Goal: Task Accomplishment & Management: Use online tool/utility

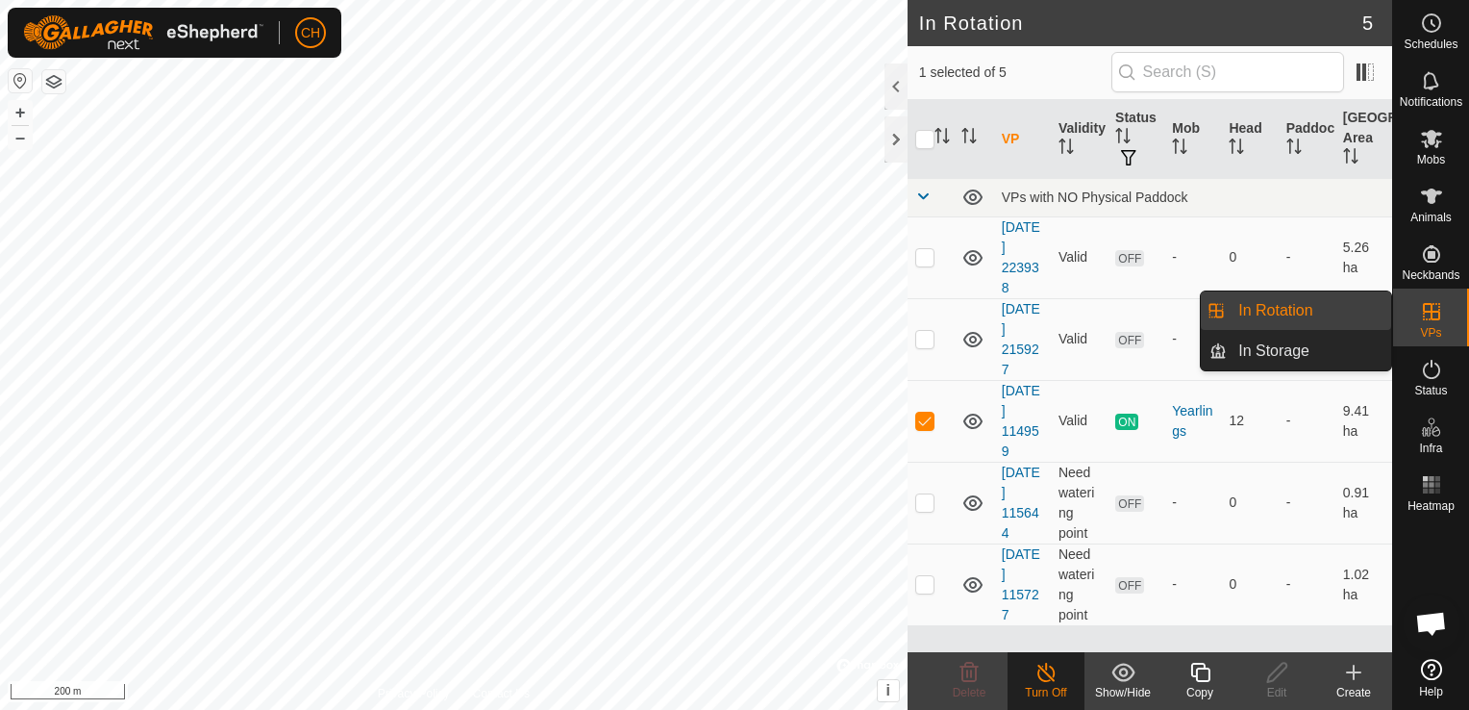
click at [1417, 325] on es-virtualpaddocks-svg-icon at bounding box center [1432, 311] width 35 height 31
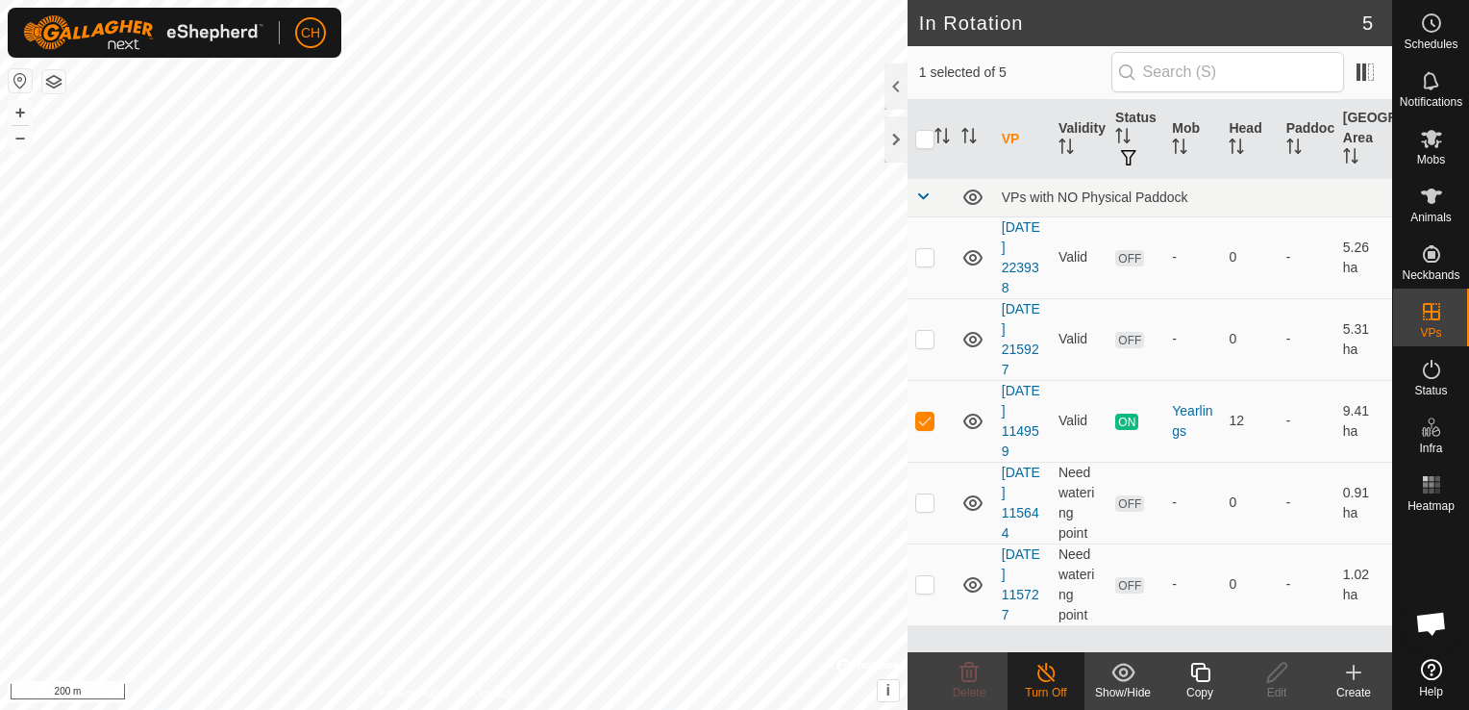
click at [1350, 689] on div "Create" at bounding box center [1354, 692] width 77 height 17
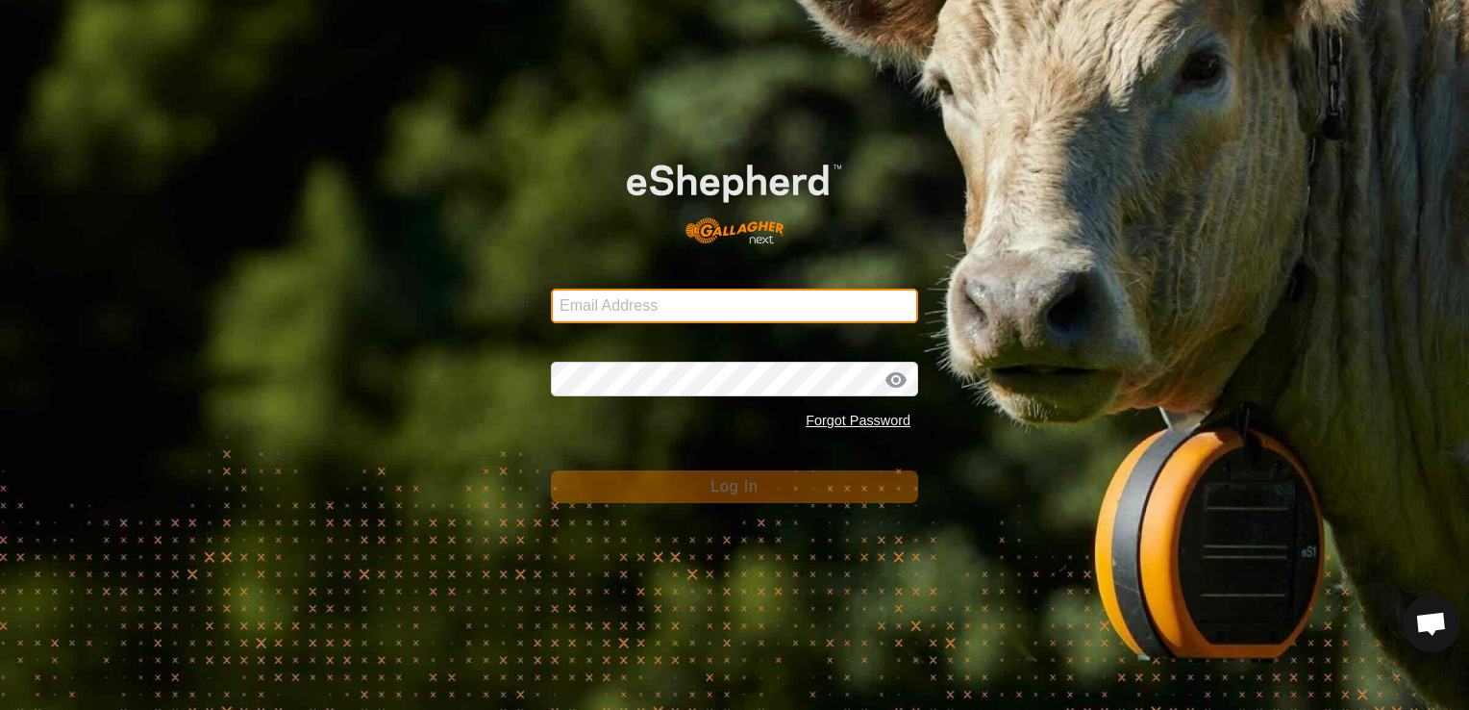
click at [647, 309] on input "Email Address" at bounding box center [734, 305] width 367 height 35
type input "[EMAIL_ADDRESS][DOMAIN_NAME]"
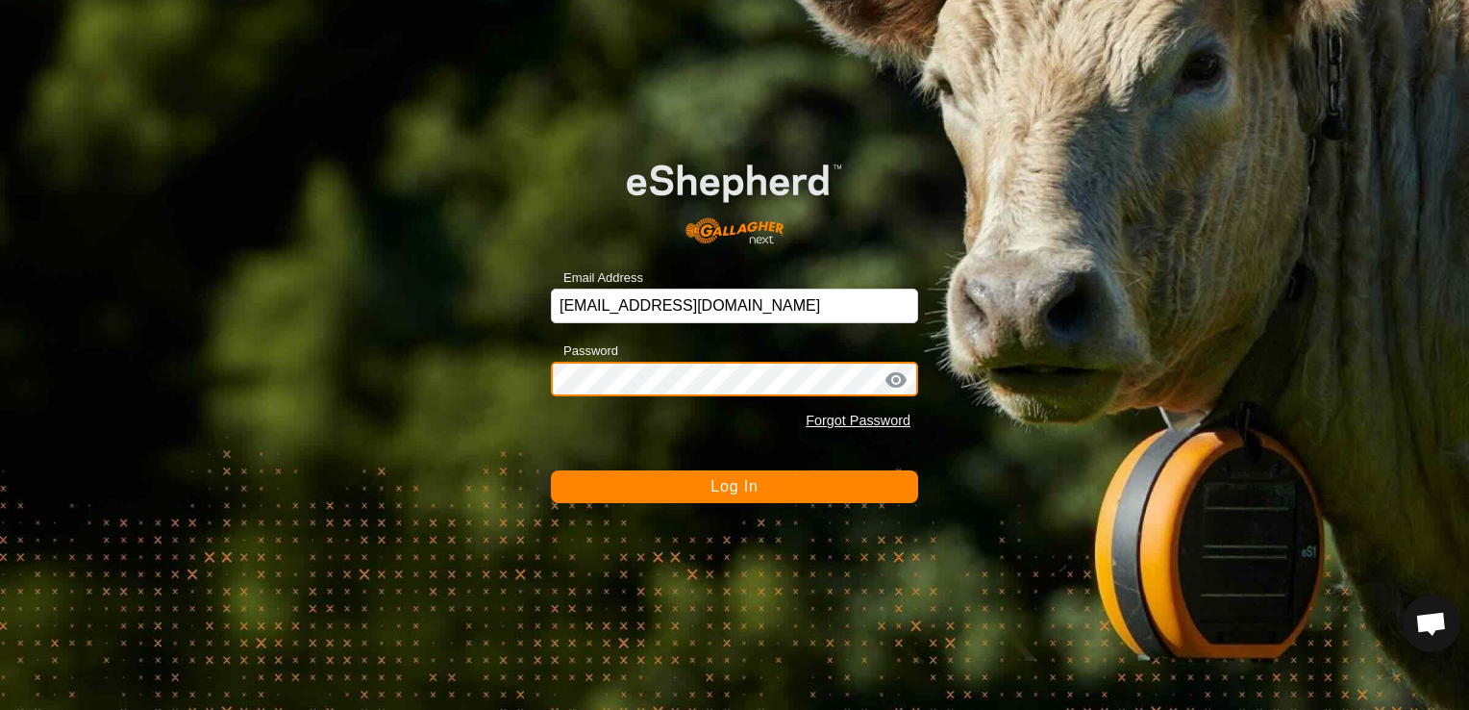
click at [551, 470] on button "Log In" at bounding box center [734, 486] width 367 height 33
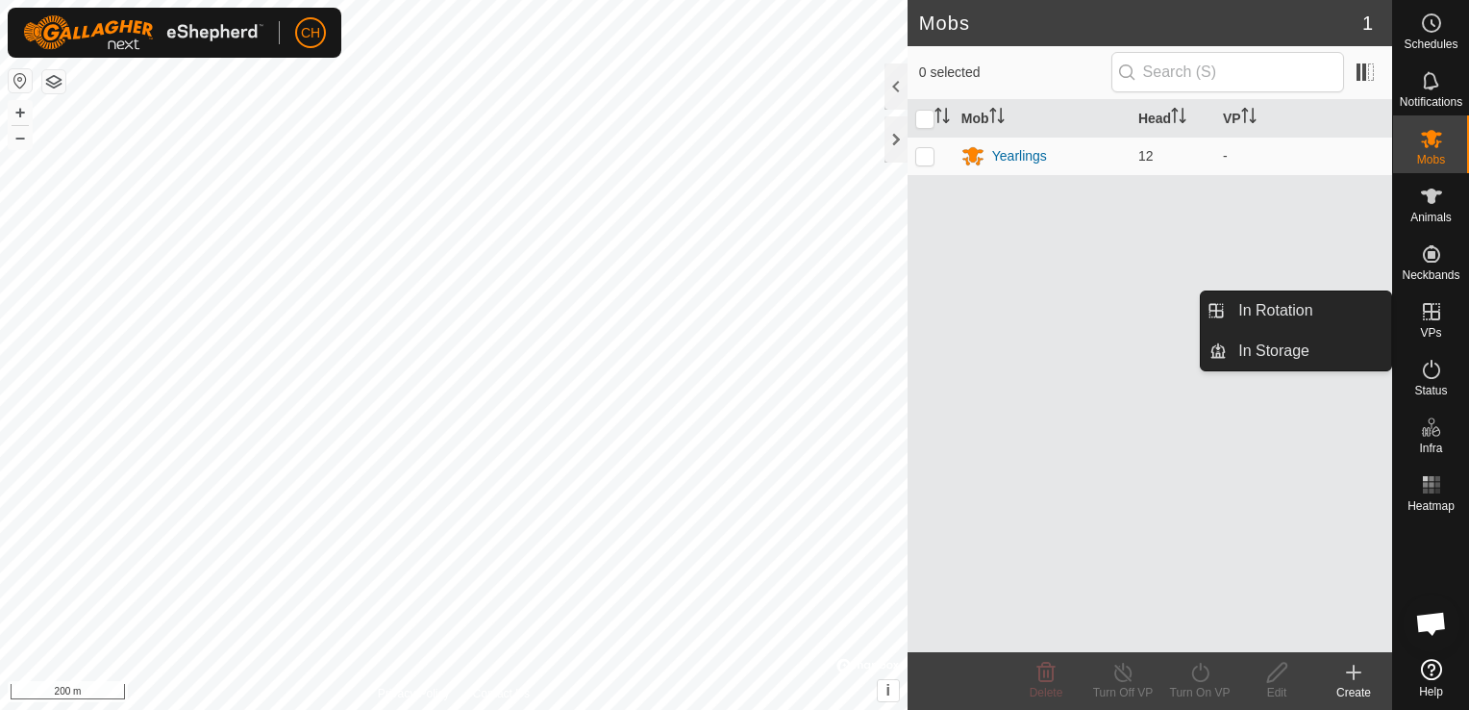
click at [1429, 319] on icon at bounding box center [1431, 311] width 17 height 17
click at [1262, 313] on link "In Rotation" at bounding box center [1309, 310] width 164 height 38
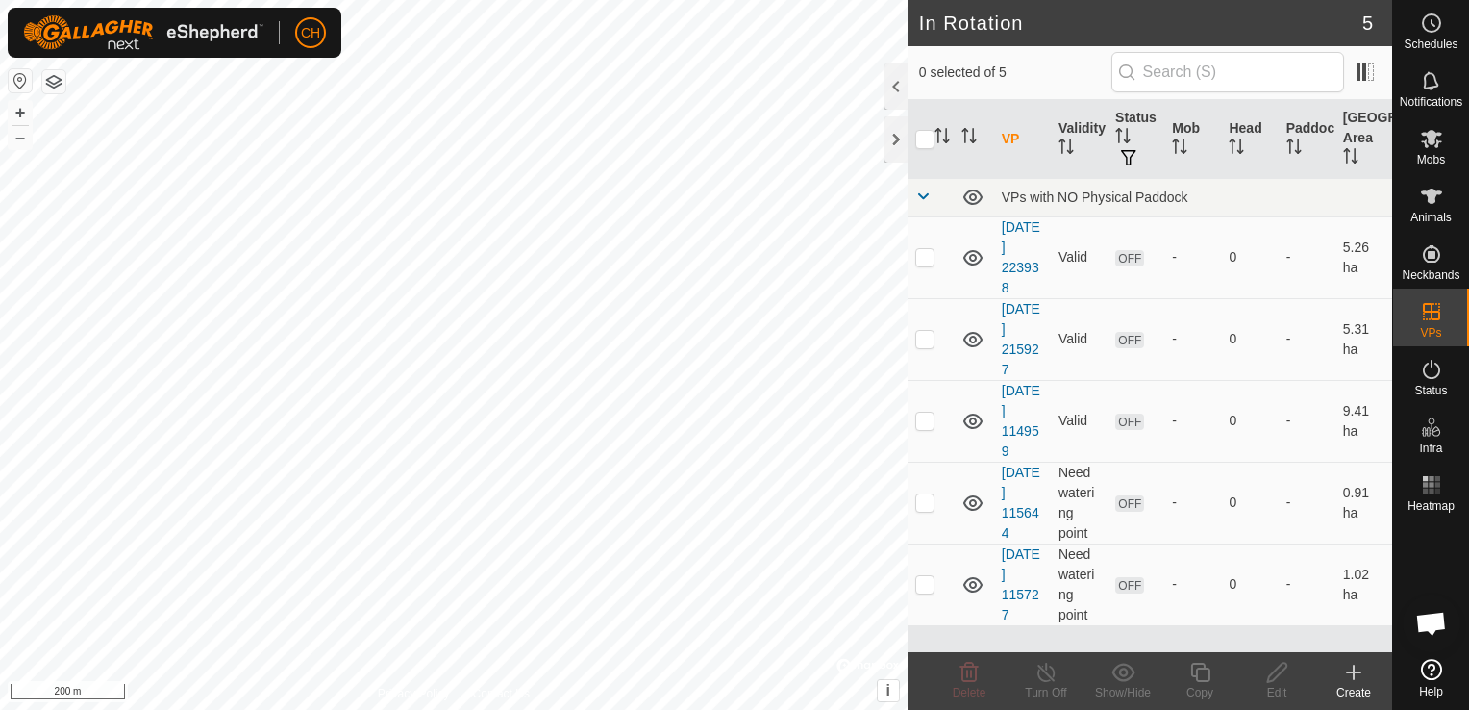
drag, startPoint x: 1352, startPoint y: 672, endPoint x: 1345, endPoint y: 664, distance: 10.2
click at [1345, 664] on icon at bounding box center [1353, 672] width 23 height 23
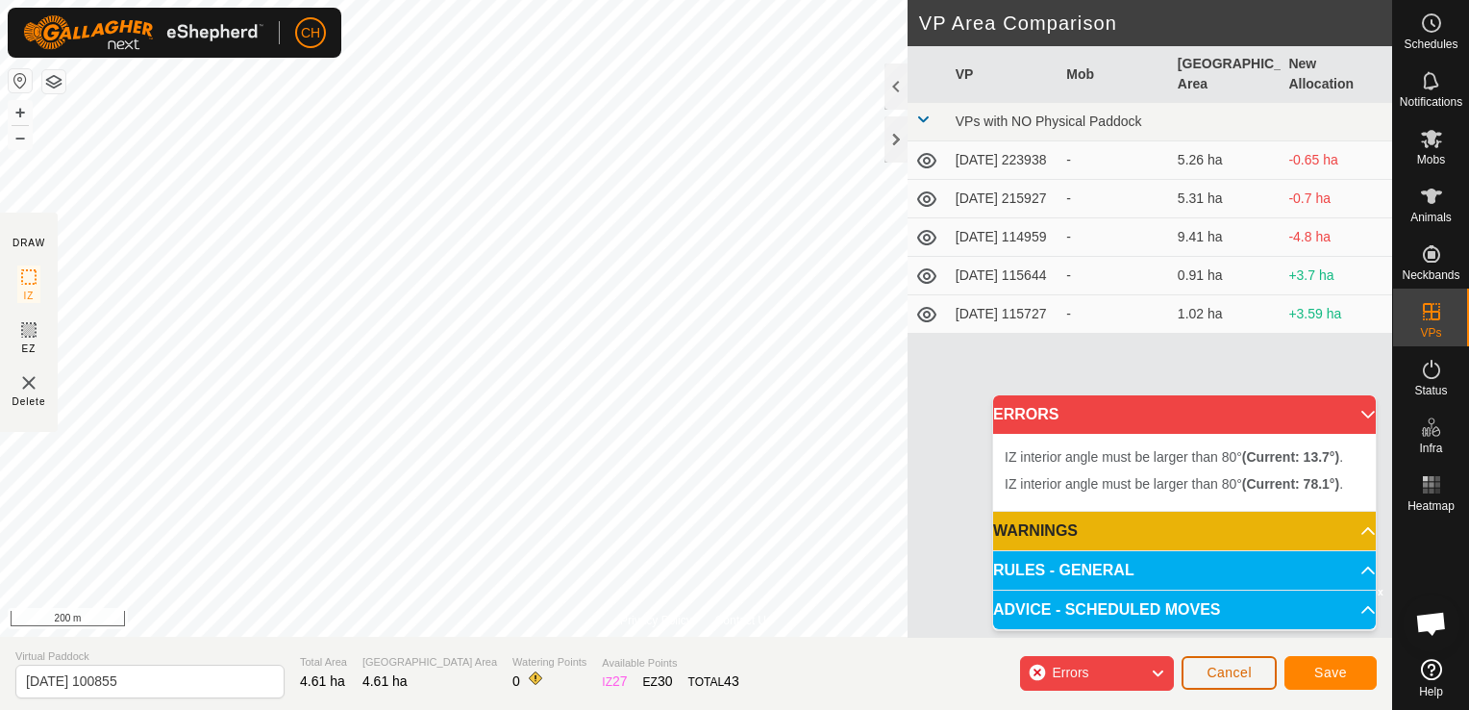
click at [1247, 671] on span "Cancel" at bounding box center [1229, 671] width 45 height 15
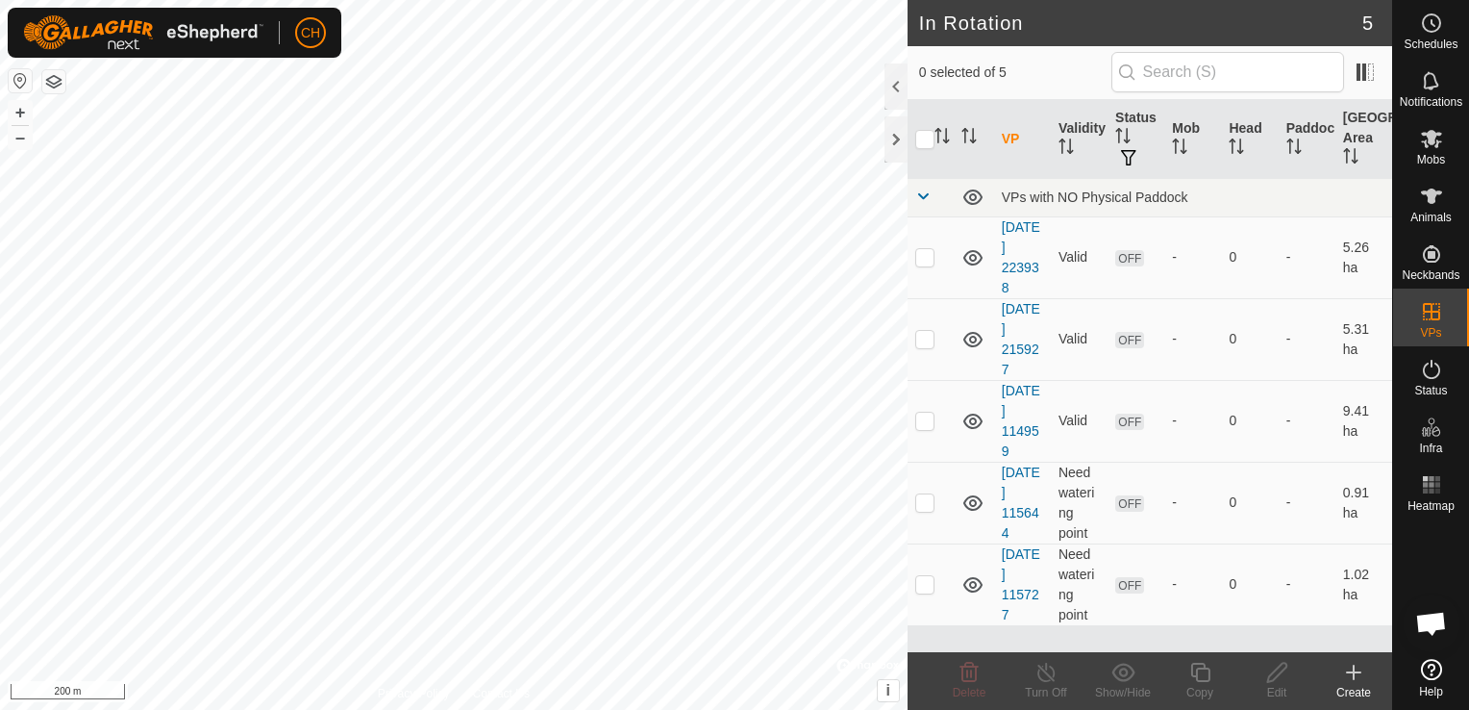
click at [1341, 671] on create-svg-icon at bounding box center [1354, 672] width 77 height 23
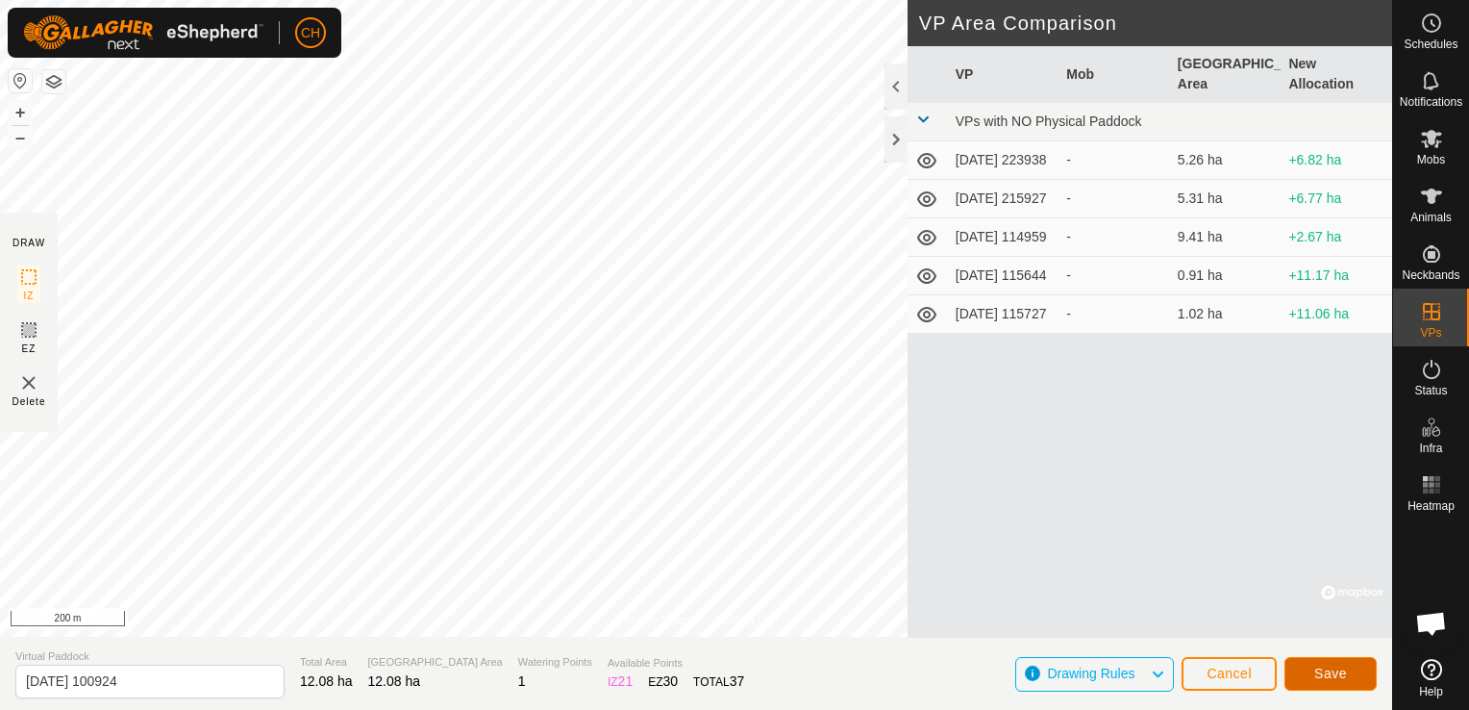
click at [1316, 672] on span "Save" at bounding box center [1331, 672] width 33 height 15
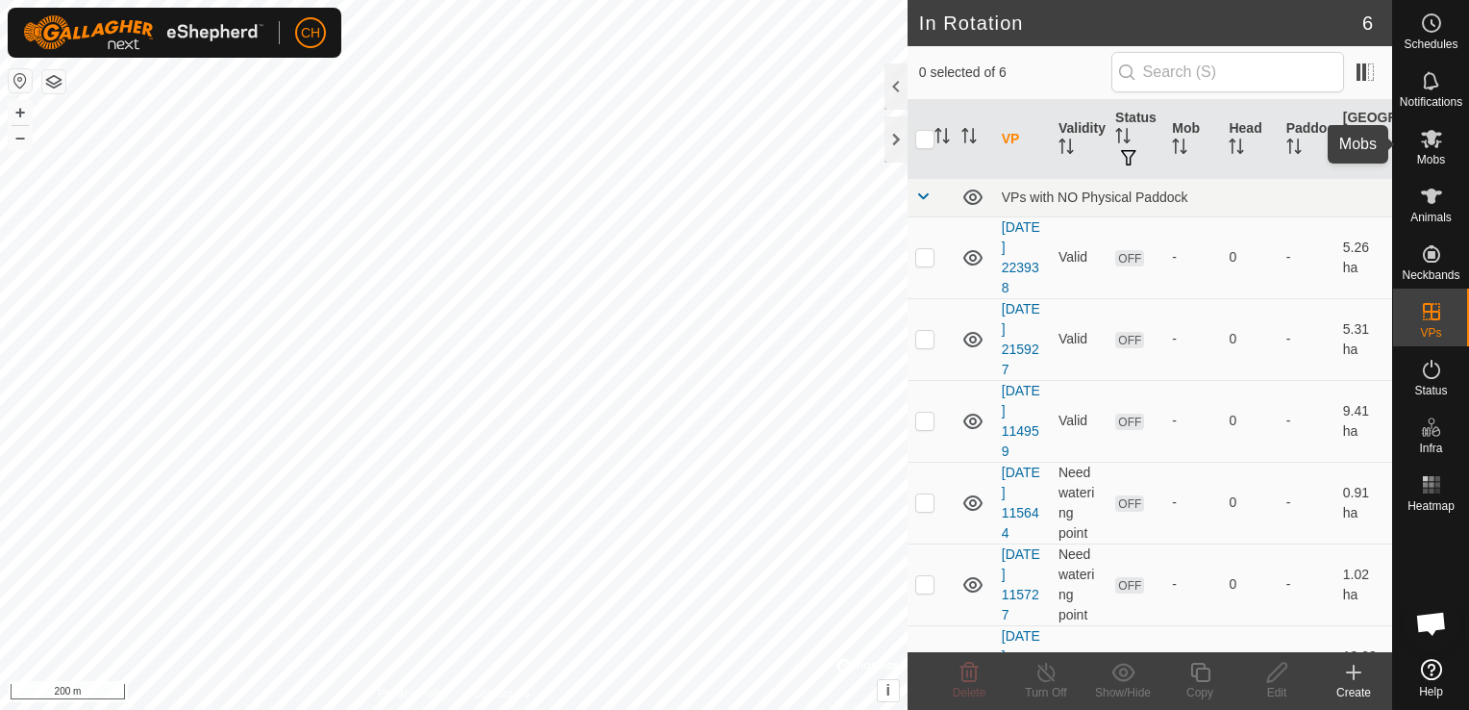
click at [1446, 148] on es-mob-svg-icon at bounding box center [1432, 138] width 35 height 31
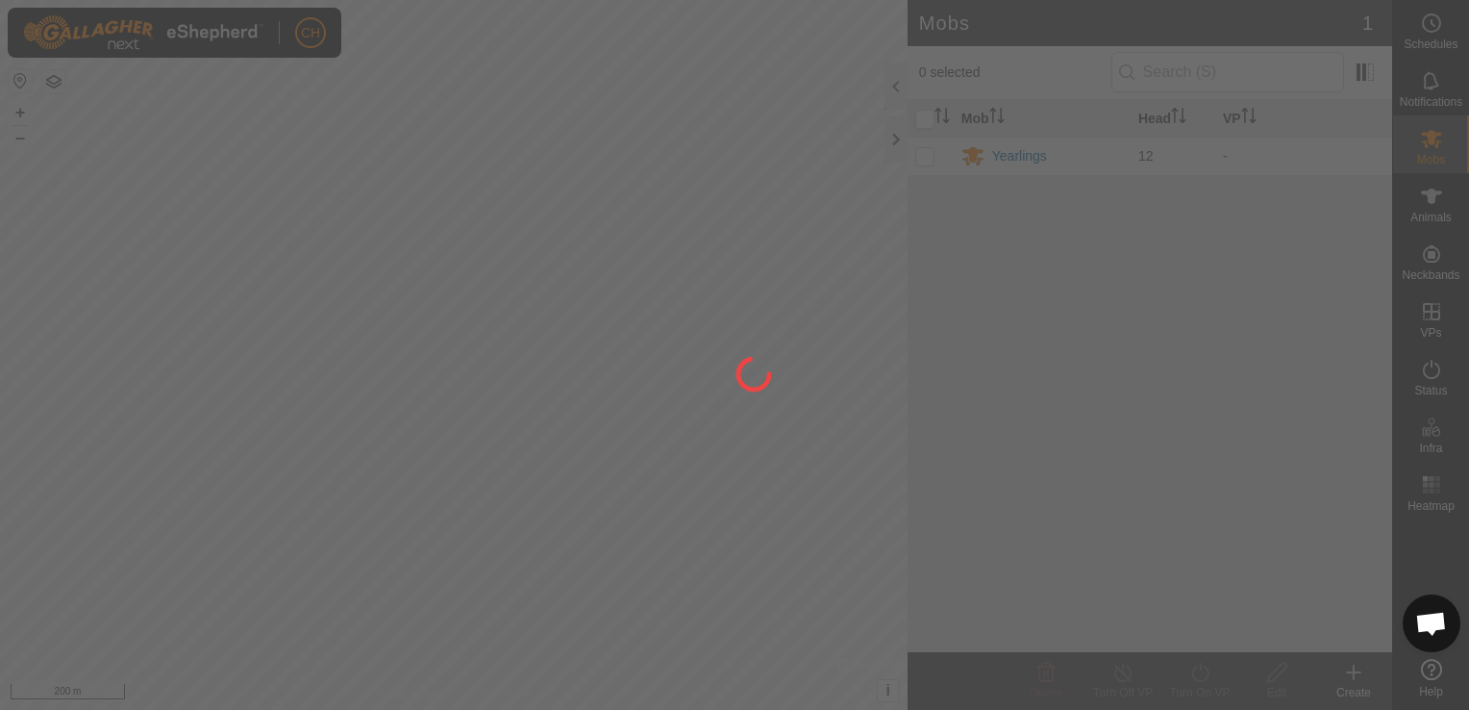
click at [936, 155] on div at bounding box center [734, 355] width 1469 height 710
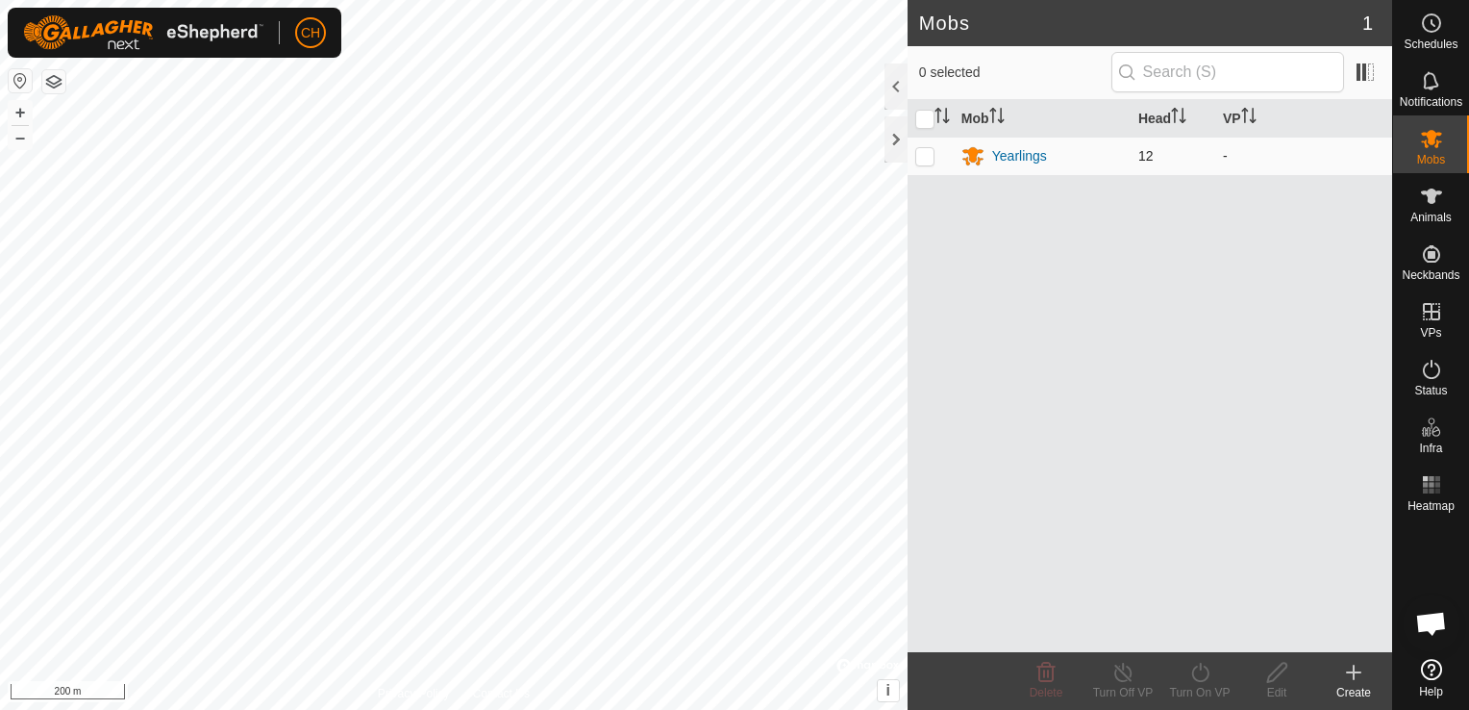
click at [916, 152] on p-checkbox at bounding box center [924, 155] width 19 height 15
checkbox input "true"
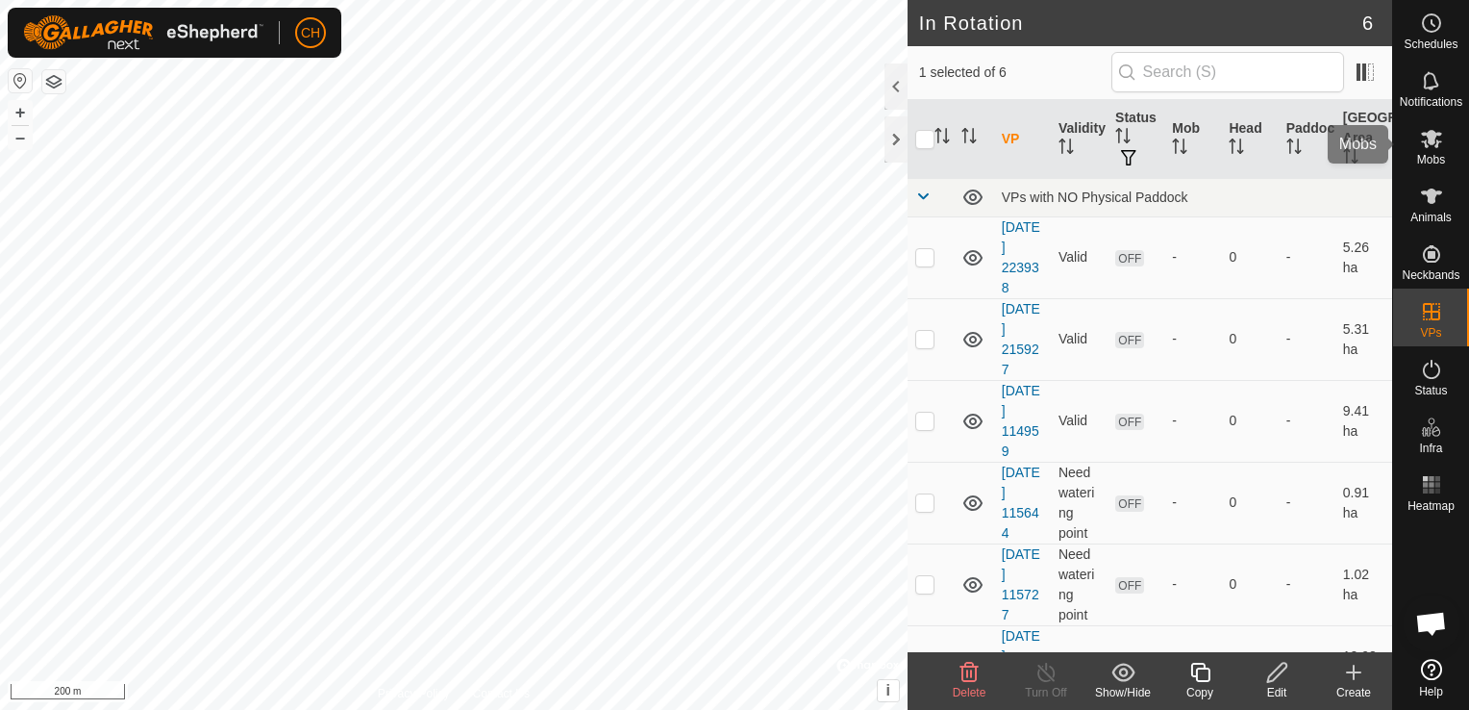
click at [1429, 158] on span "Mobs" at bounding box center [1431, 160] width 28 height 12
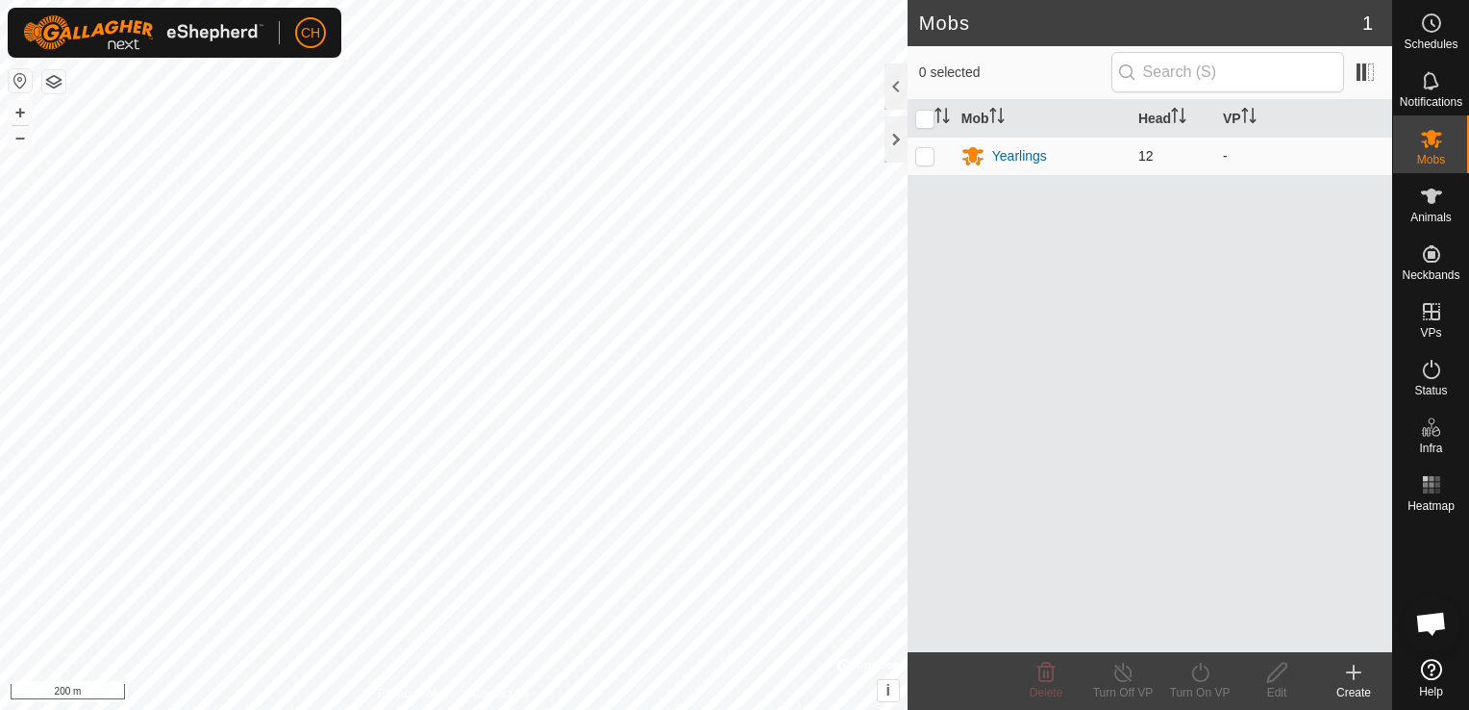
click at [916, 155] on p-checkbox at bounding box center [924, 155] width 19 height 15
checkbox input "true"
click at [1204, 694] on div "Turn On VP" at bounding box center [1200, 692] width 77 height 17
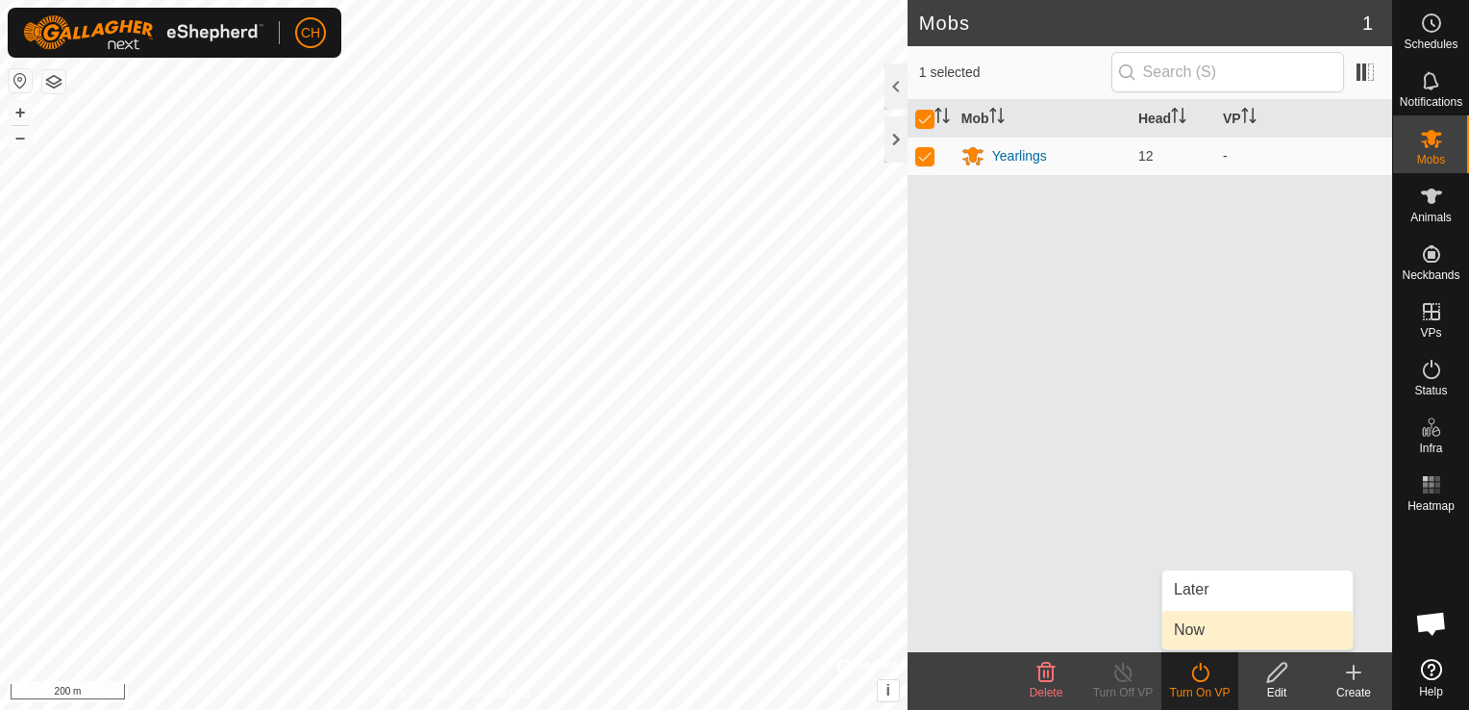
click at [1233, 638] on link "Now" at bounding box center [1258, 630] width 190 height 38
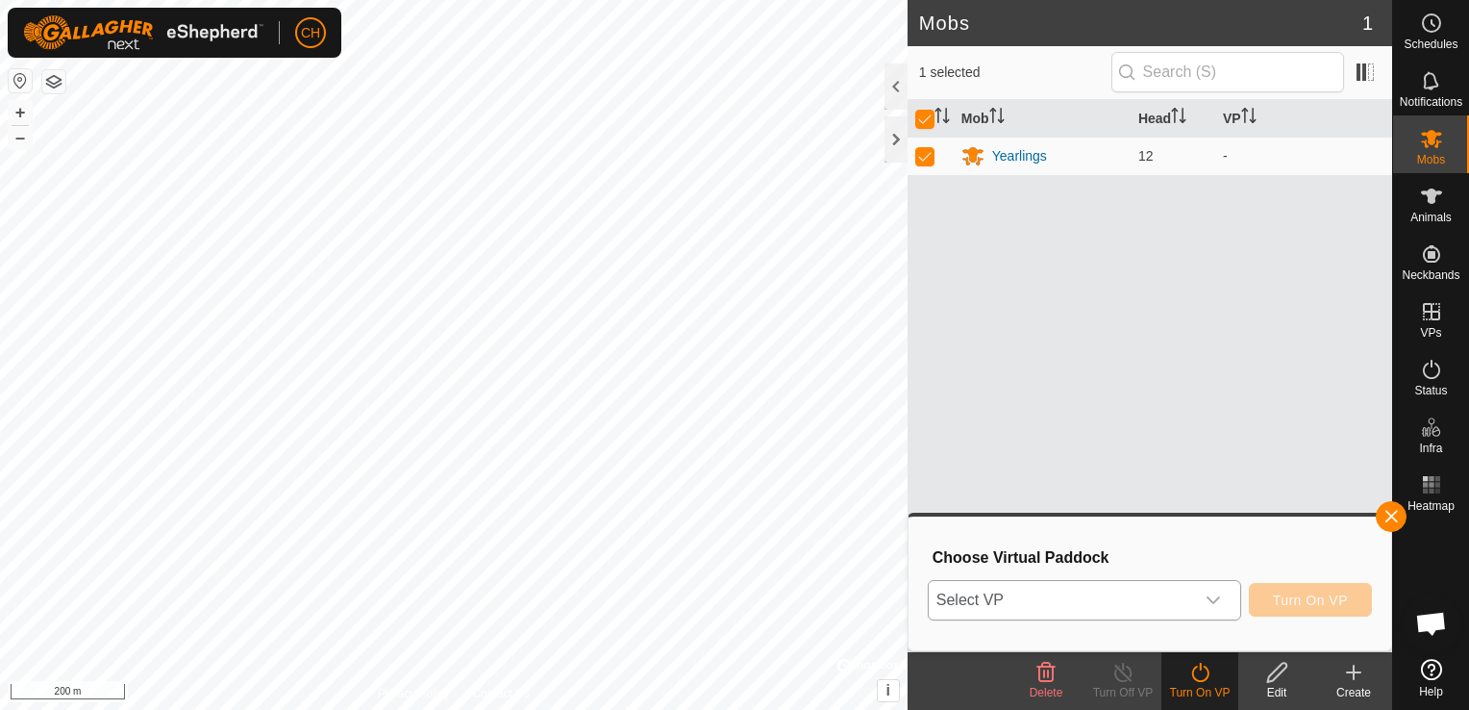
click at [1229, 607] on div "dropdown trigger" at bounding box center [1213, 600] width 38 height 38
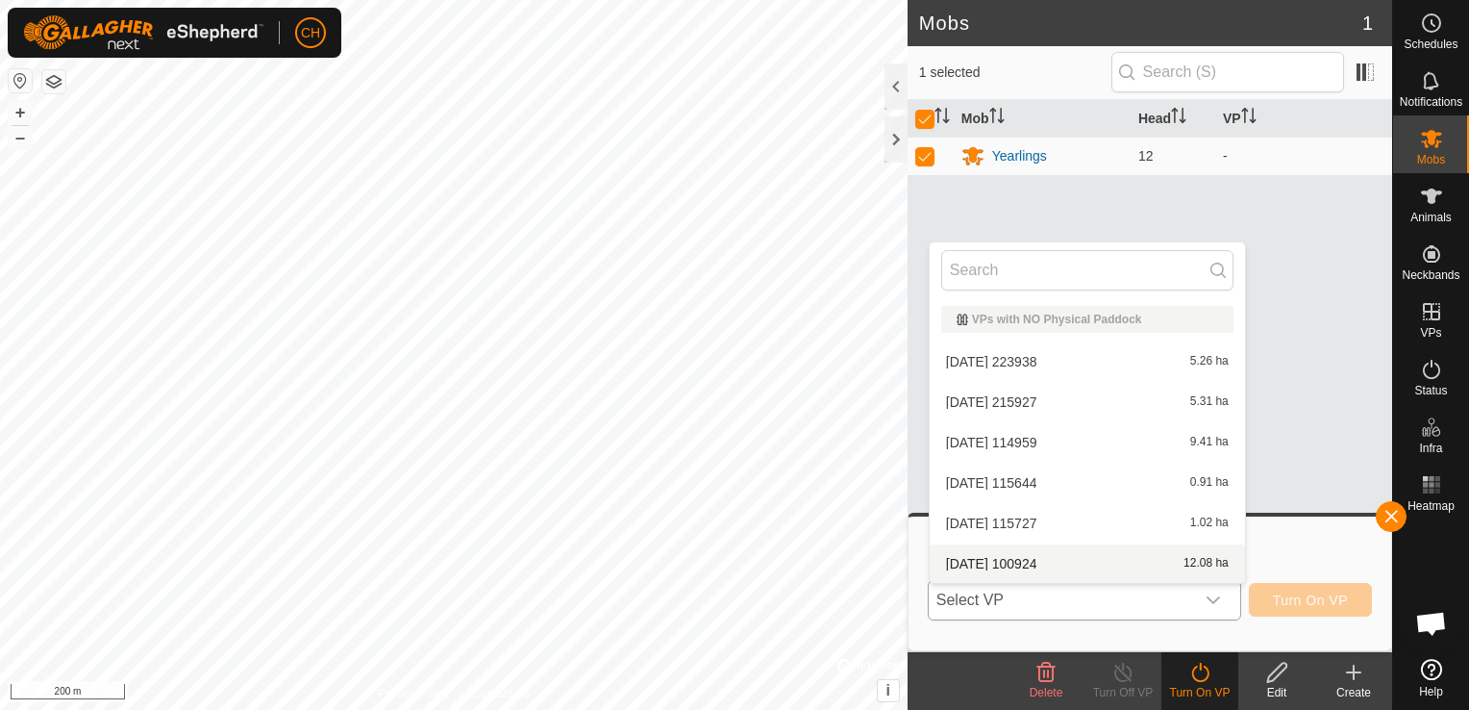
click at [1138, 562] on li "[DATE] [DATE] 12.08 ha" at bounding box center [1087, 563] width 315 height 38
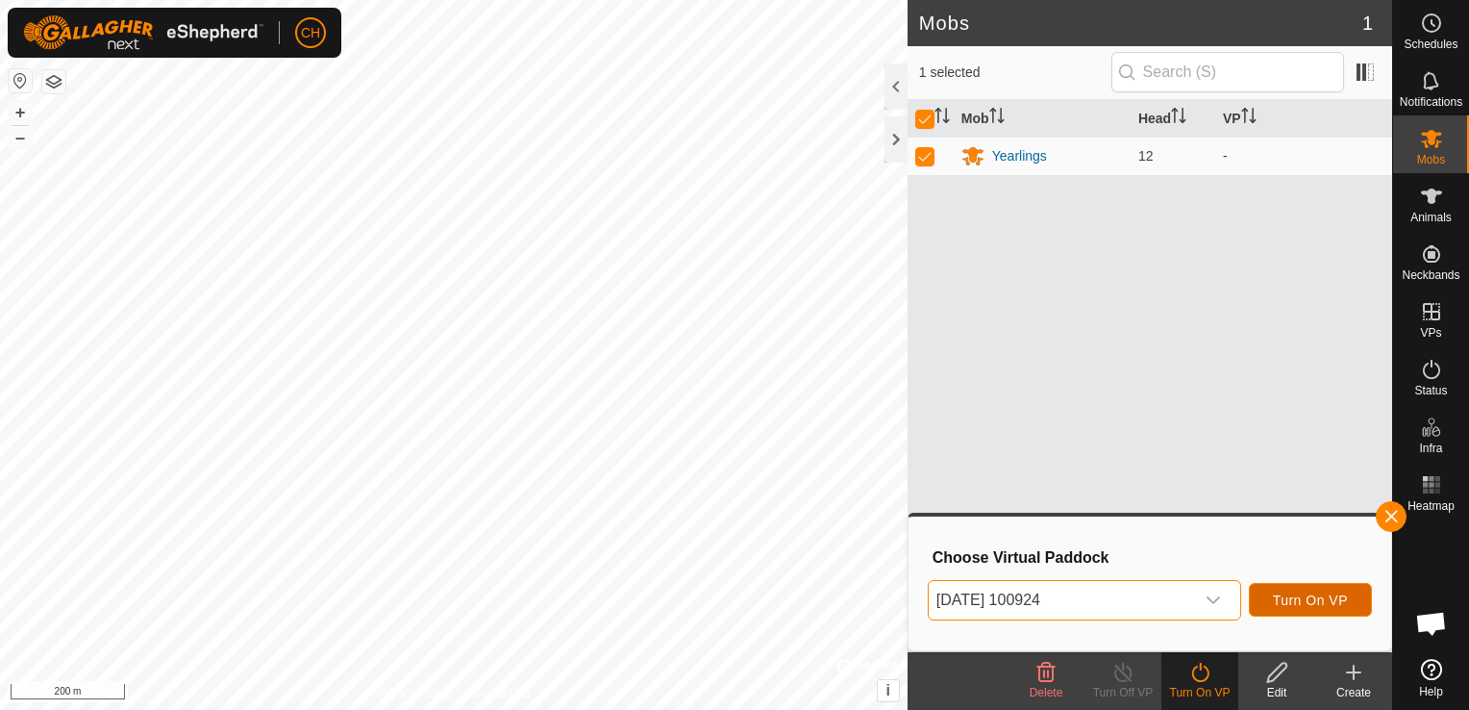
click at [1320, 602] on span "Turn On VP" at bounding box center [1310, 599] width 75 height 15
